Goal: Information Seeking & Learning: Learn about a topic

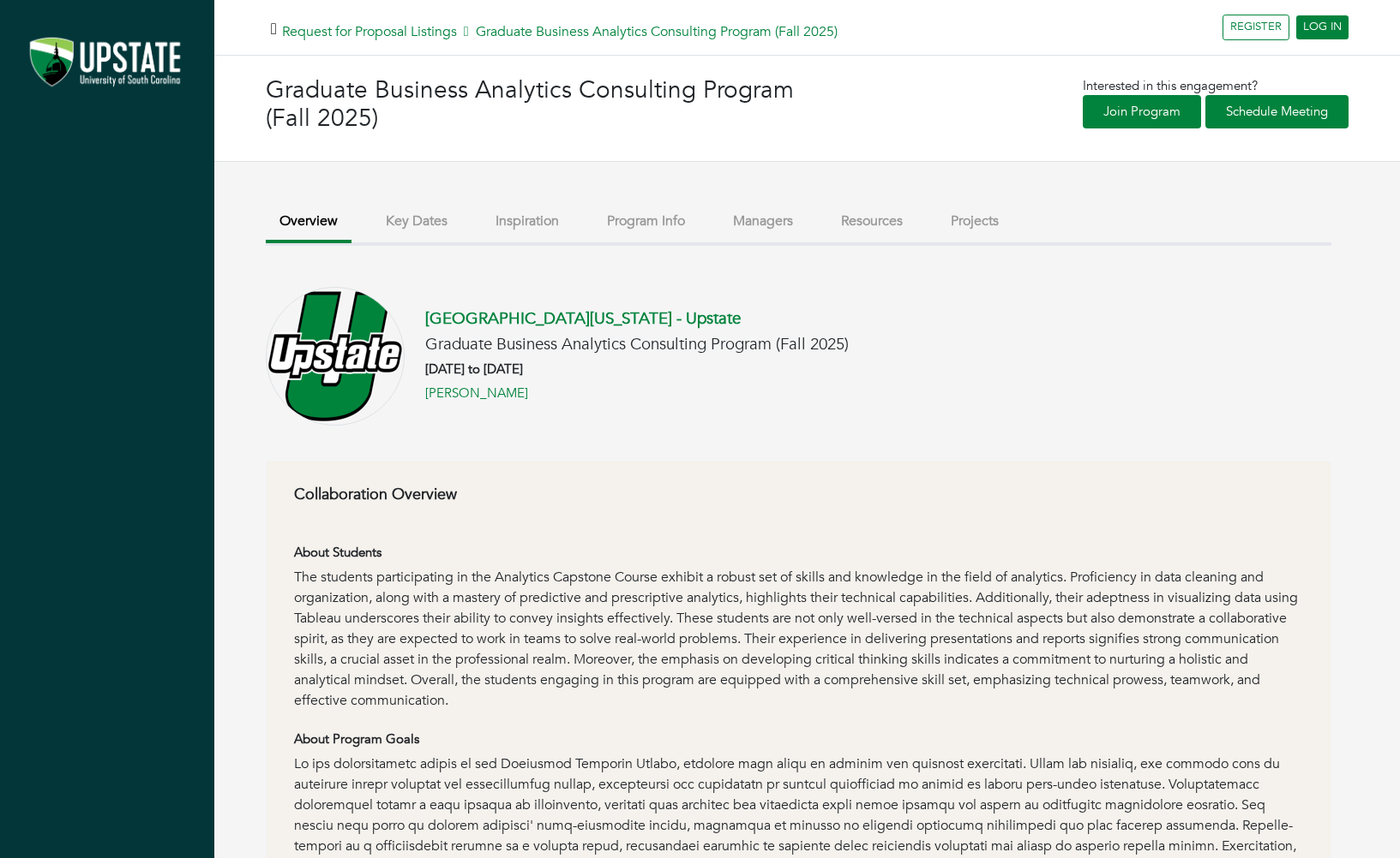
drag, startPoint x: 419, startPoint y: 307, endPoint x: 702, endPoint y: 316, distance: 283.1
click at [702, 316] on div "[GEOGRAPHIC_DATA][US_STATE] - Upstate Graduate Business Analytics Consulting Pr…" at bounding box center [798, 356] width 1065 height 138
copy link "[GEOGRAPHIC_DATA][US_STATE] - Upstate"
click at [396, 223] on button "Key Dates" at bounding box center [416, 221] width 89 height 37
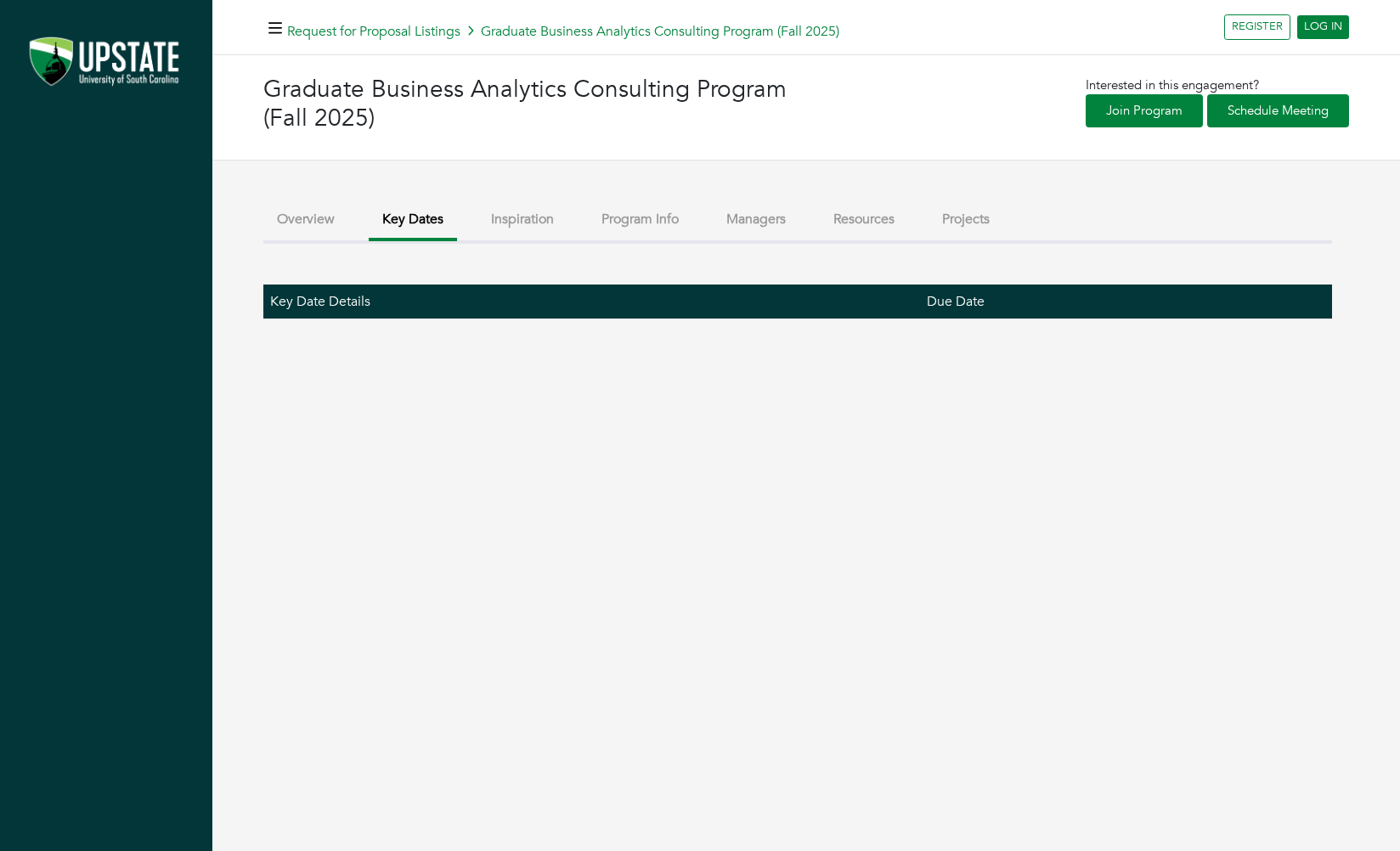
click at [760, 220] on button "Managers" at bounding box center [756, 219] width 87 height 37
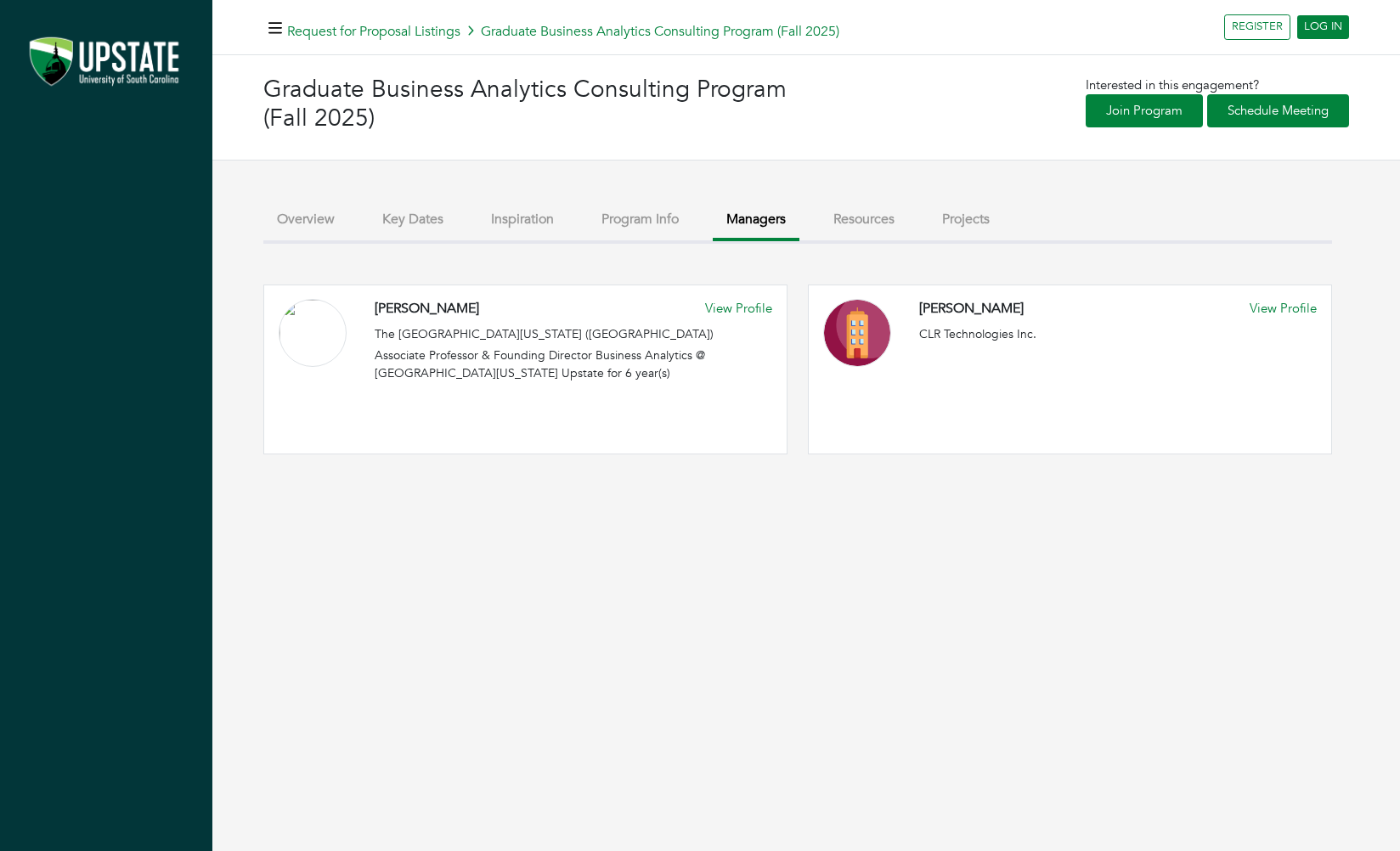
click at [608, 229] on button "Program Info" at bounding box center [639, 219] width 104 height 37
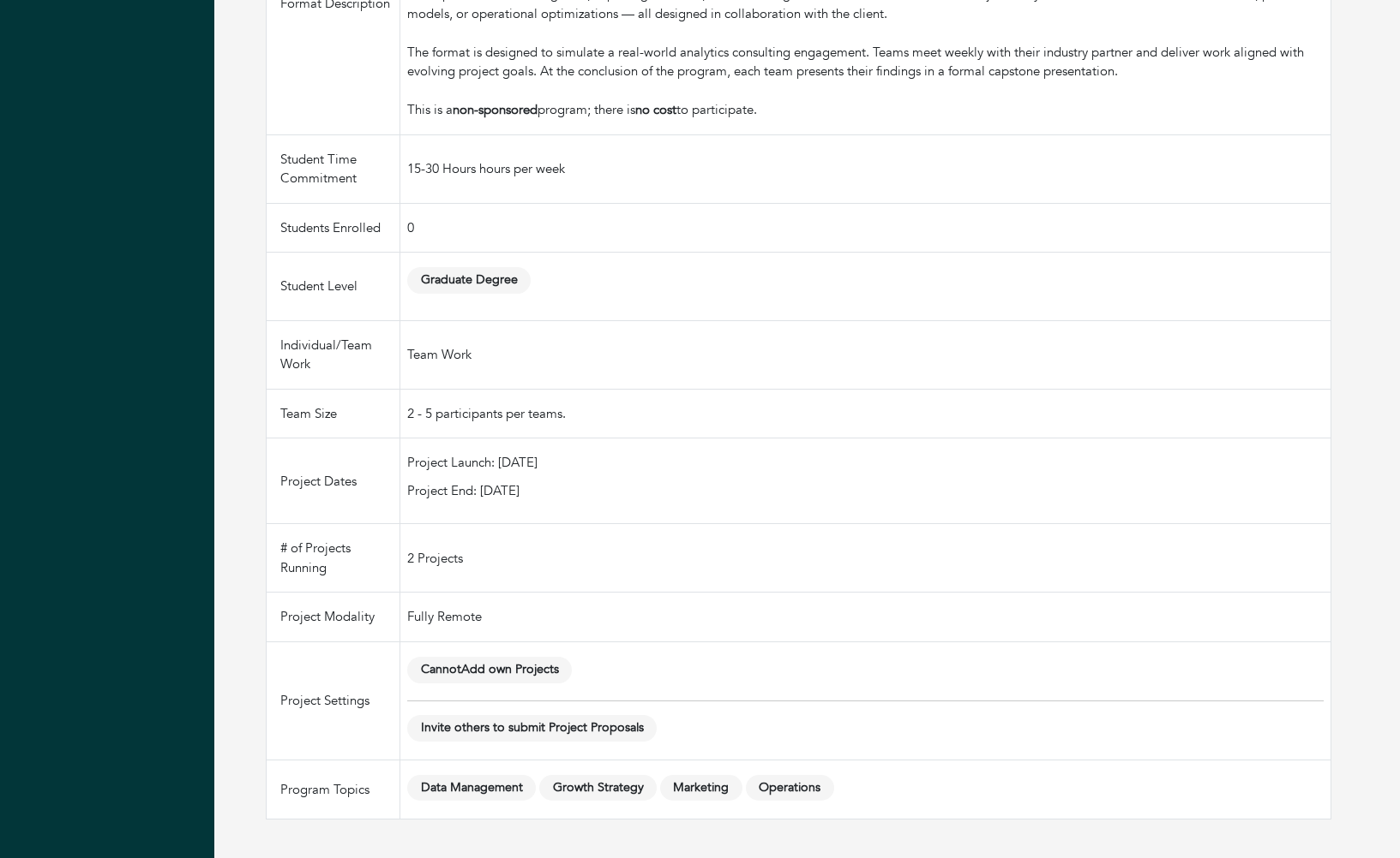
scroll to position [679, 0]
